Goal: Transaction & Acquisition: Purchase product/service

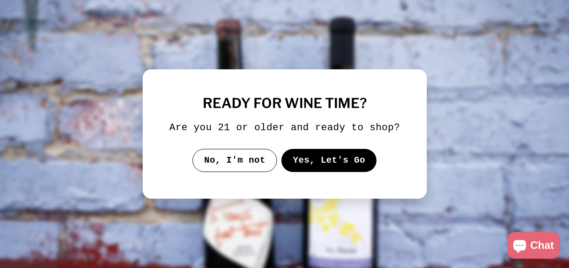
click at [317, 169] on button "Yes, Let's Go" at bounding box center [329, 160] width 96 height 23
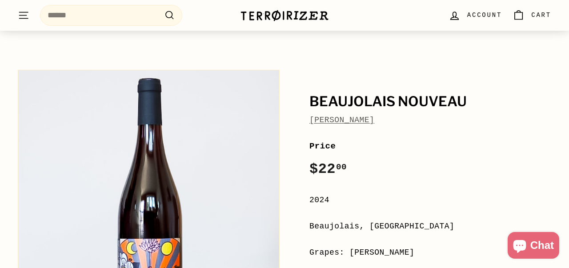
scroll to position [49, 0]
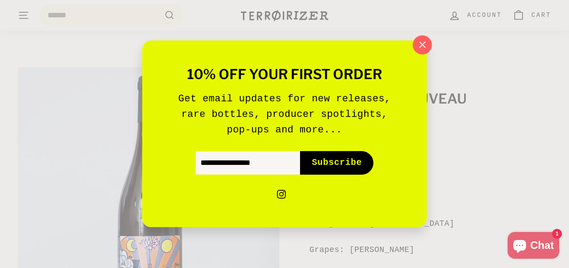
click at [424, 46] on icon "button" at bounding box center [422, 44] width 13 height 13
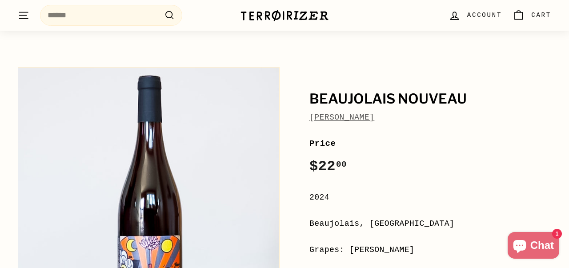
click at [133, 205] on button "Zoom" at bounding box center [148, 198] width 261 height 261
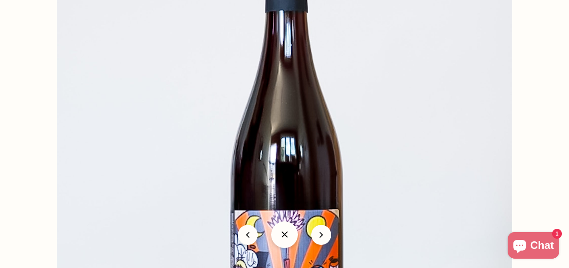
click at [239, 189] on img at bounding box center [284, 143] width 455 height 455
click at [239, 189] on img at bounding box center [285, 144] width 456 height 456
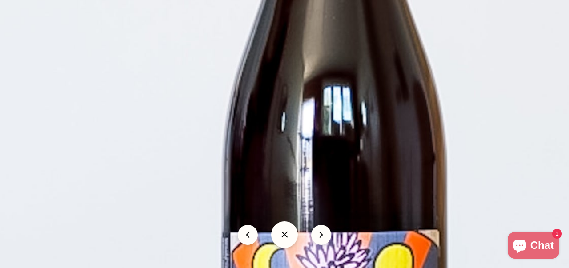
click at [239, 189] on img at bounding box center [330, 99] width 911 height 911
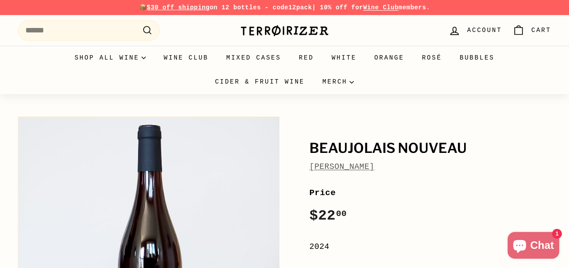
click at [167, 221] on button "Zoom" at bounding box center [148, 247] width 261 height 261
